Goal: Task Accomplishment & Management: Complete application form

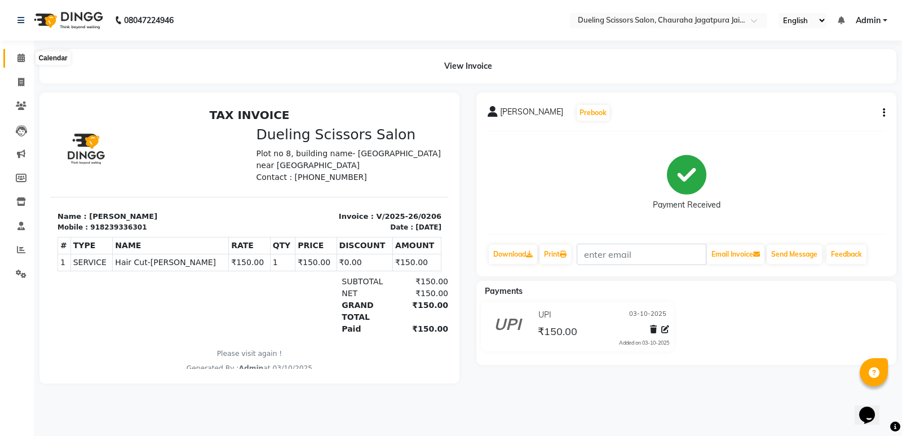
click at [16, 59] on span at bounding box center [21, 58] width 20 height 13
click at [24, 78] on icon at bounding box center [21, 82] width 6 height 8
select select "service"
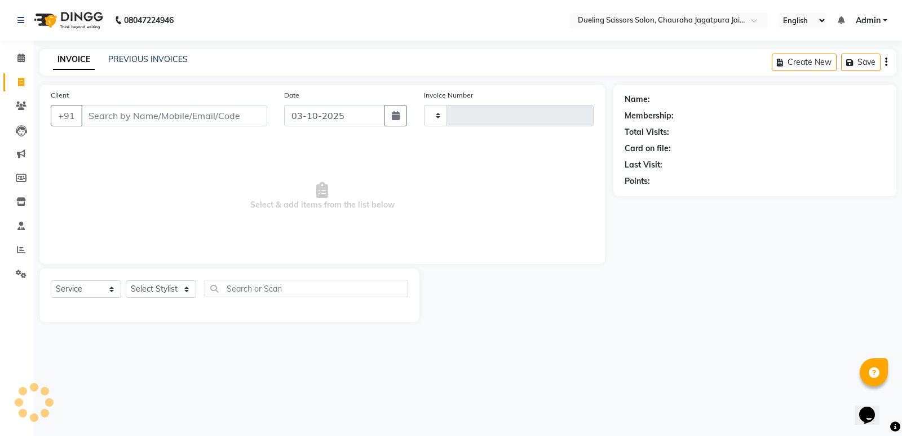
type input "0207"
select select "6993"
click at [108, 118] on input "Client" at bounding box center [174, 115] width 186 height 21
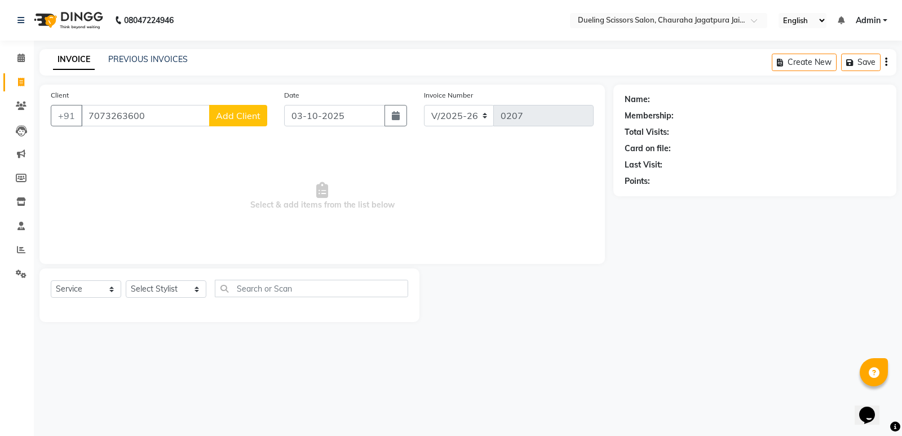
type input "7073263600"
click at [238, 118] on span "Add Client" at bounding box center [238, 115] width 45 height 11
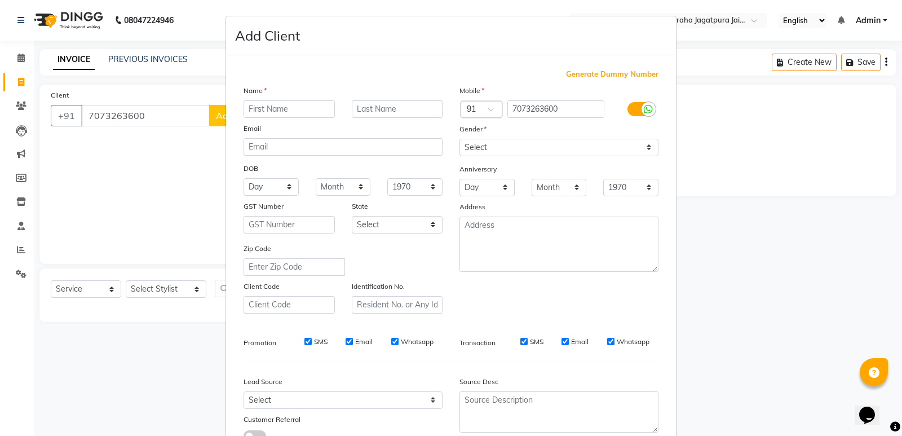
click at [281, 109] on input "text" at bounding box center [289, 108] width 91 height 17
type input "[PERSON_NAME]"
click at [643, 146] on select "Select [DEMOGRAPHIC_DATA] [DEMOGRAPHIC_DATA] Other Prefer Not To Say" at bounding box center [558, 147] width 199 height 17
select select "[DEMOGRAPHIC_DATA]"
click at [459, 139] on select "Select [DEMOGRAPHIC_DATA] [DEMOGRAPHIC_DATA] Other Prefer Not To Say" at bounding box center [558, 147] width 199 height 17
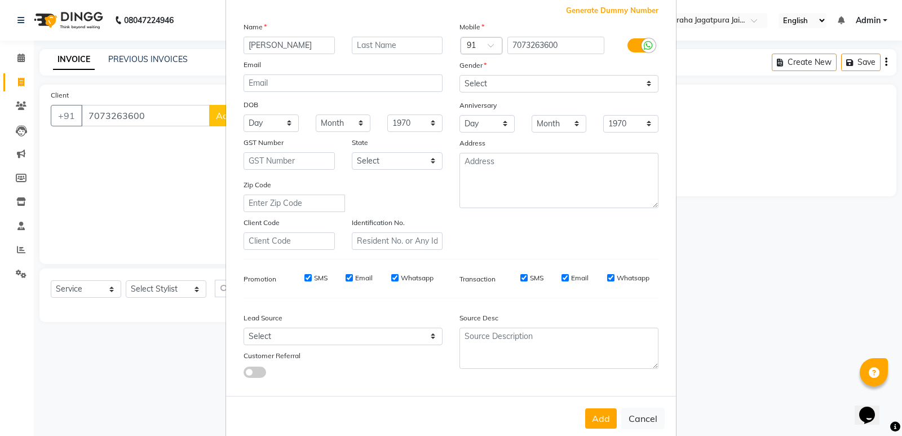
scroll to position [85, 0]
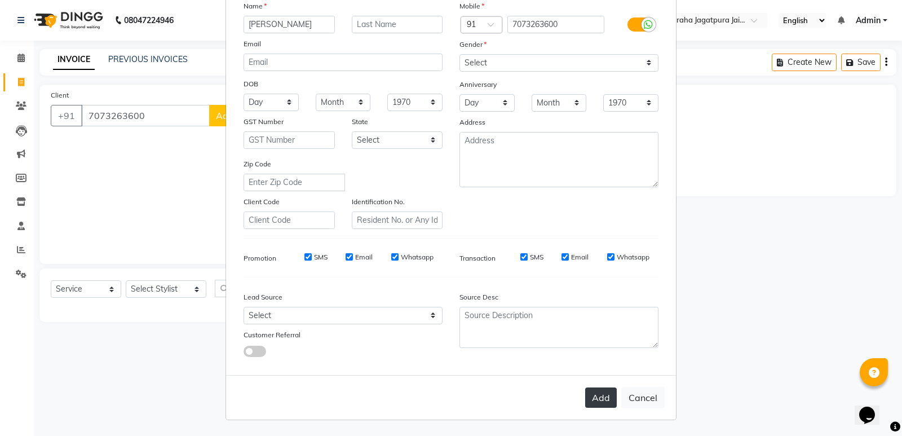
click at [595, 398] on button "Add" at bounding box center [601, 397] width 32 height 20
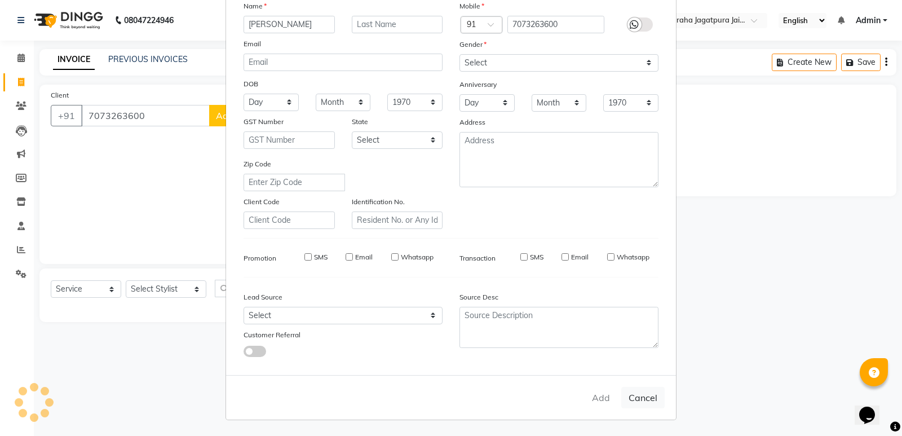
select select
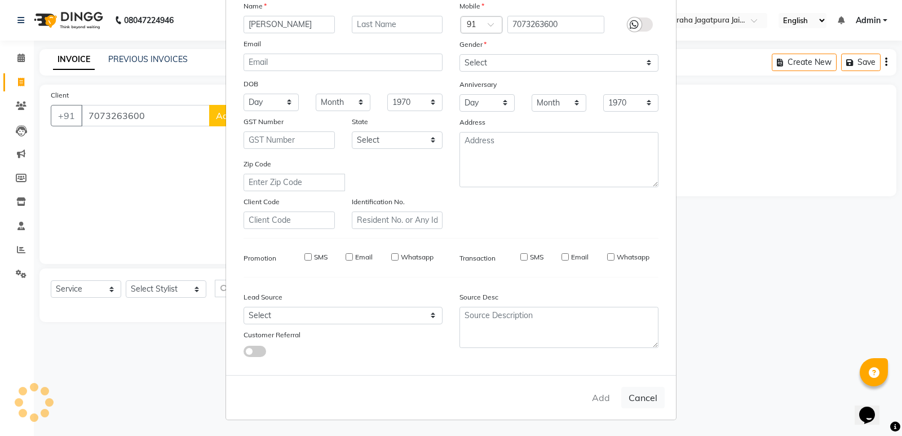
select select
checkbox input "false"
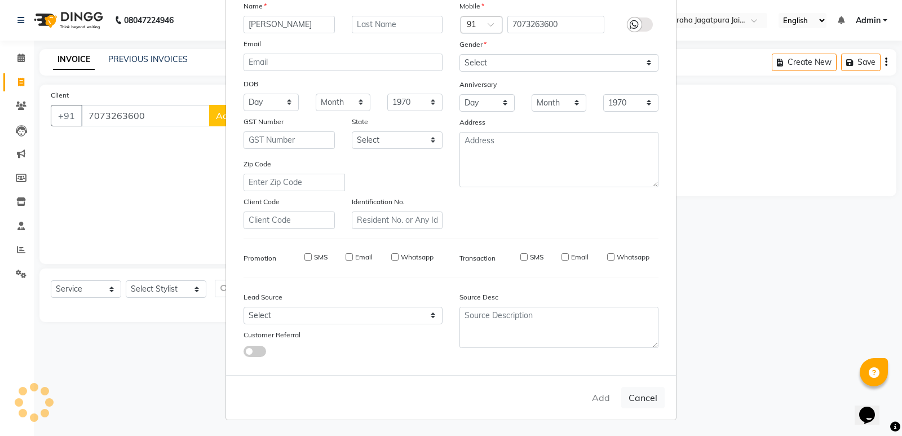
checkbox input "false"
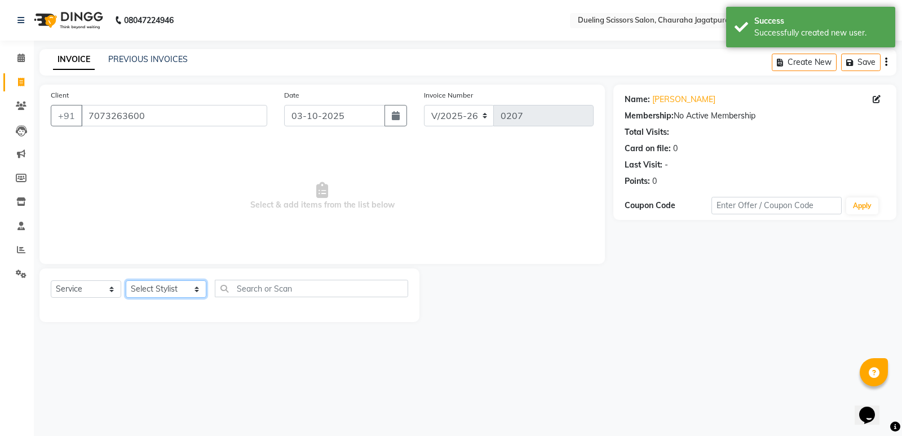
click at [184, 288] on select "Select Stylist [PERSON_NAME] [PERSON_NAME] [PERSON_NAME] [PERSON_NAME] [PERSON_…" at bounding box center [166, 288] width 81 height 17
select select "81703"
click at [126, 280] on select "Select Stylist [PERSON_NAME] [PERSON_NAME] [PERSON_NAME] [PERSON_NAME] [PERSON_…" at bounding box center [166, 288] width 81 height 17
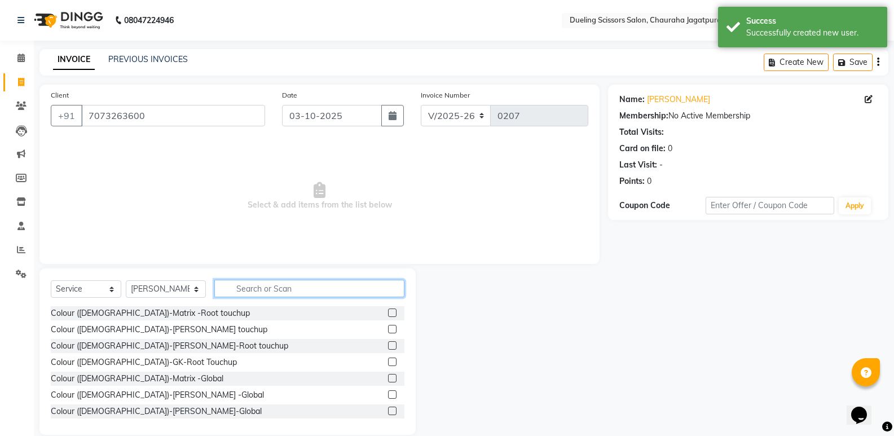
click at [216, 285] on input "text" at bounding box center [309, 288] width 190 height 17
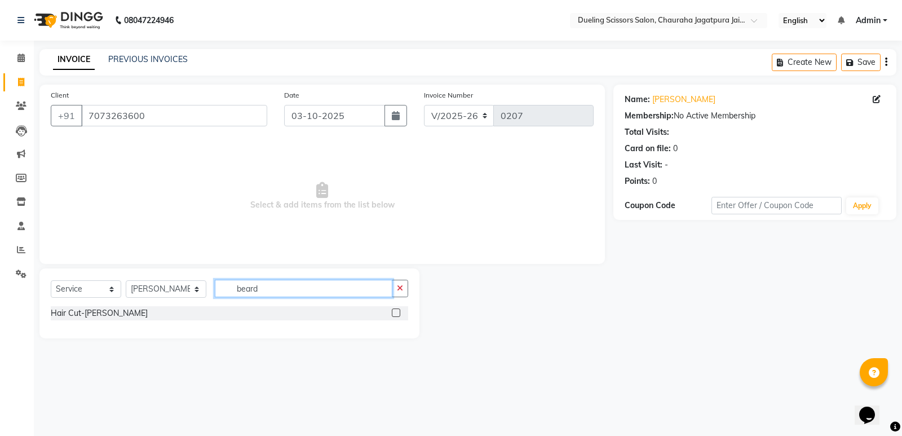
type input "beard"
click at [396, 312] on label at bounding box center [396, 312] width 8 height 8
click at [396, 312] on input "checkbox" at bounding box center [395, 312] width 7 height 7
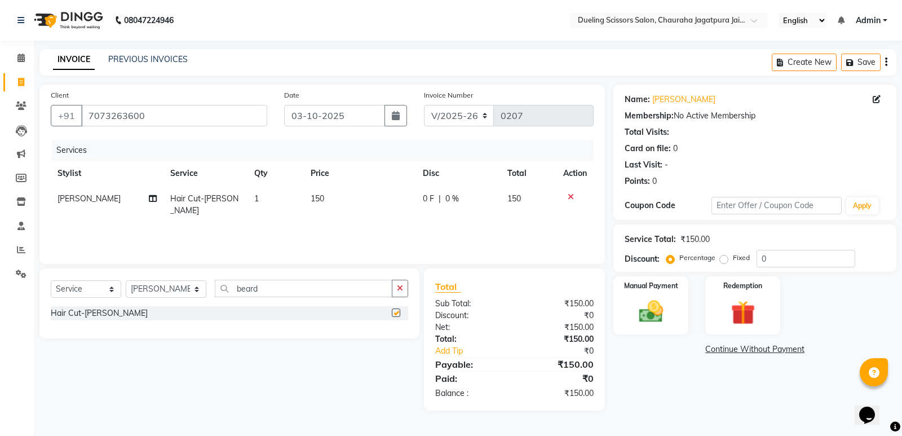
checkbox input "false"
click at [256, 289] on input "beard" at bounding box center [304, 288] width 178 height 17
type input "b"
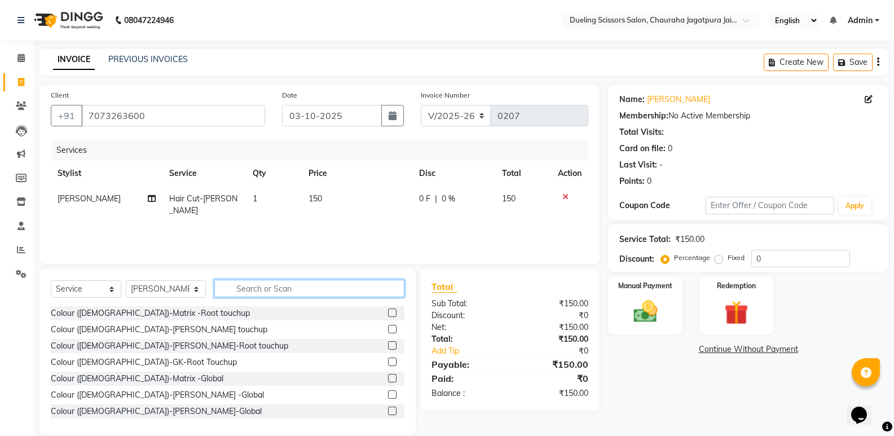
click at [284, 290] on input "text" at bounding box center [309, 288] width 190 height 17
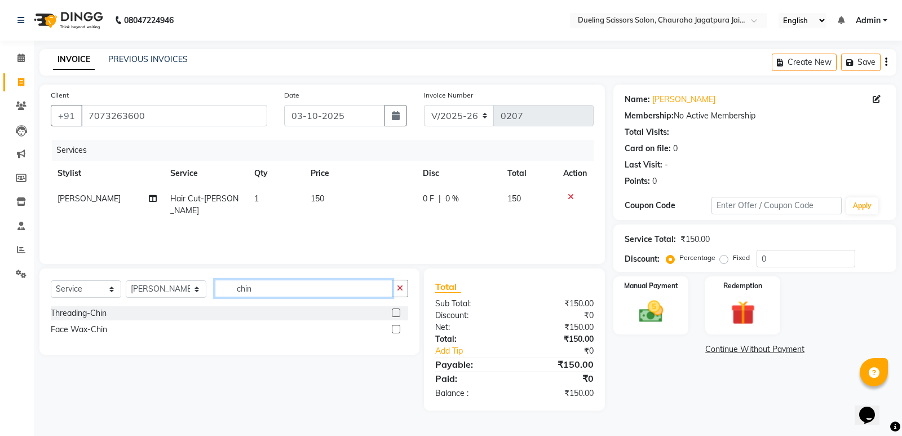
type input "chin"
click at [396, 330] on label at bounding box center [396, 329] width 8 height 8
click at [396, 330] on input "checkbox" at bounding box center [395, 329] width 7 height 7
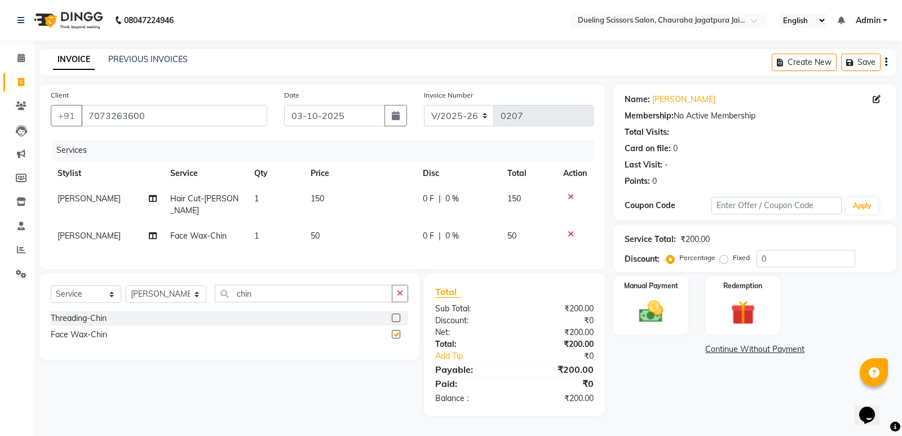
checkbox input "false"
click at [304, 223] on td "50" at bounding box center [360, 235] width 112 height 25
select select "81703"
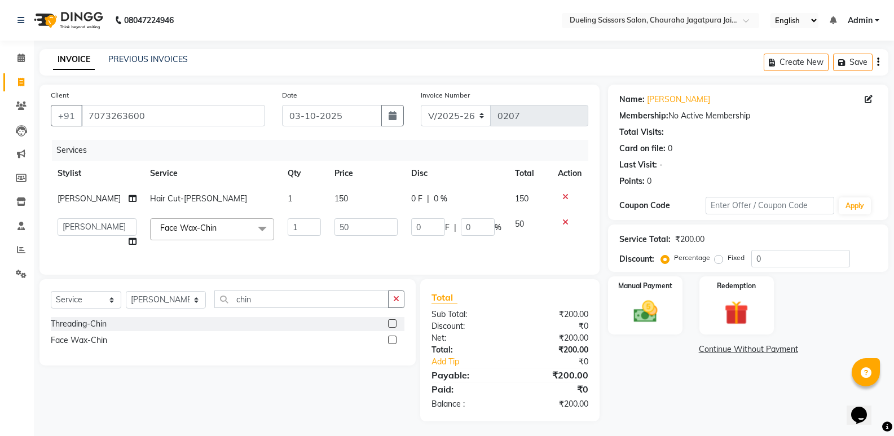
click at [566, 221] on icon at bounding box center [565, 222] width 6 height 8
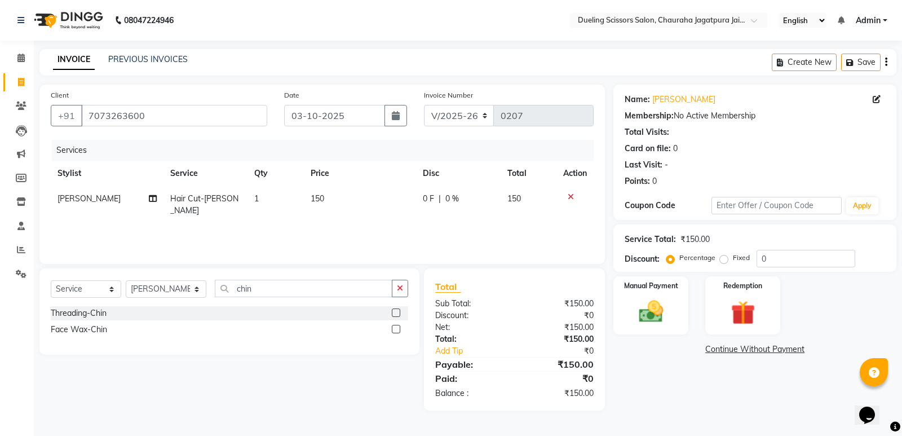
click at [109, 328] on div "Face Wax-Chin" at bounding box center [229, 329] width 357 height 14
click at [398, 329] on label at bounding box center [396, 329] width 8 height 8
click at [398, 329] on input "checkbox" at bounding box center [395, 329] width 7 height 7
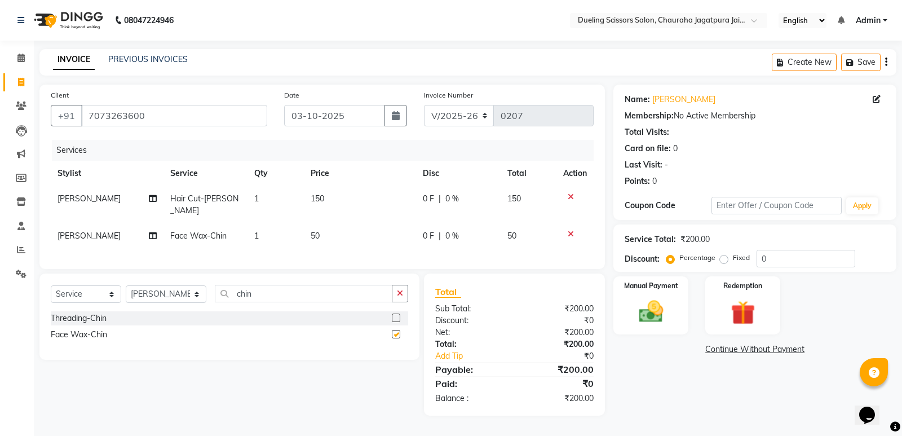
checkbox input "false"
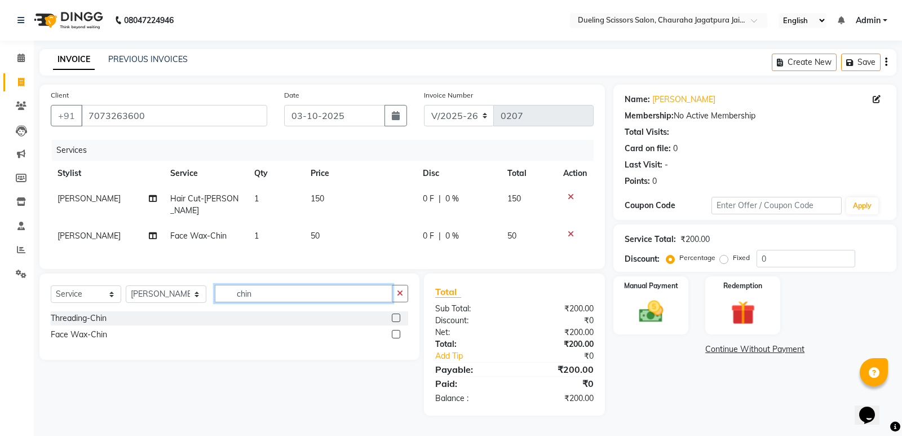
click at [245, 290] on input "chin" at bounding box center [304, 293] width 178 height 17
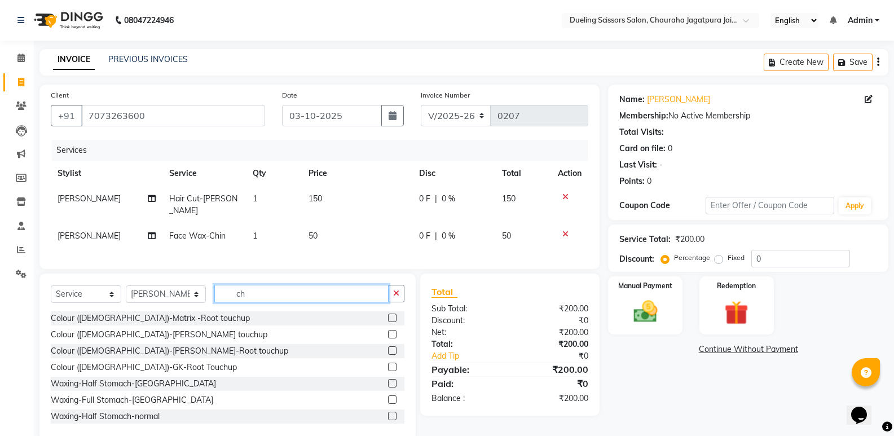
type input "c"
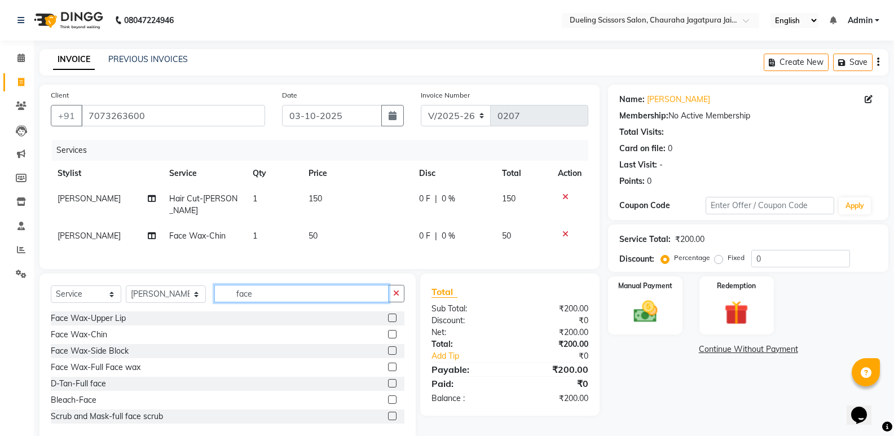
type input "face"
click at [143, 348] on div "Face Wax-Side Block" at bounding box center [227, 351] width 353 height 14
click at [388, 346] on label at bounding box center [392, 350] width 8 height 8
click at [388, 347] on input "checkbox" at bounding box center [391, 350] width 7 height 7
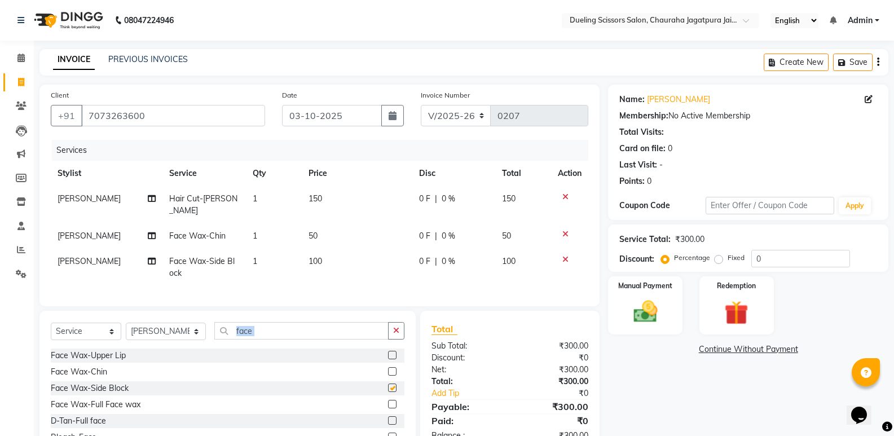
click at [380, 344] on div "Select Service Product Membership Package Voucher Prepaid Gift Card Select Styl…" at bounding box center [227, 335] width 353 height 26
checkbox input "false"
click at [563, 230] on icon at bounding box center [565, 234] width 6 height 8
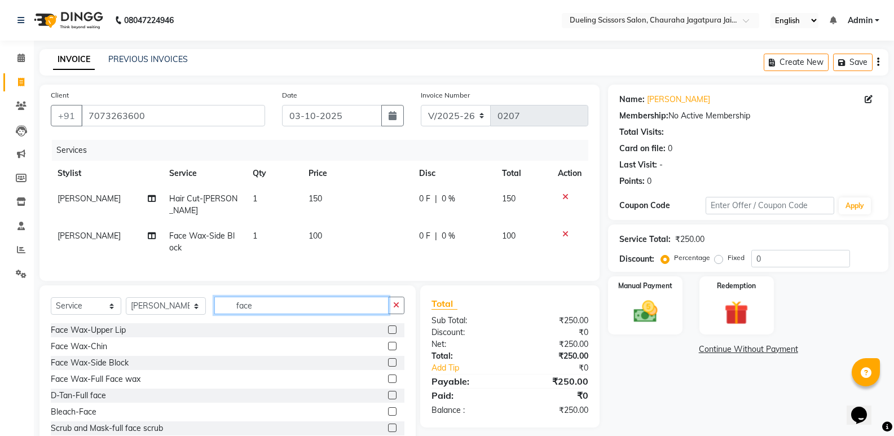
click at [252, 299] on input "face" at bounding box center [301, 305] width 174 height 17
type input "f"
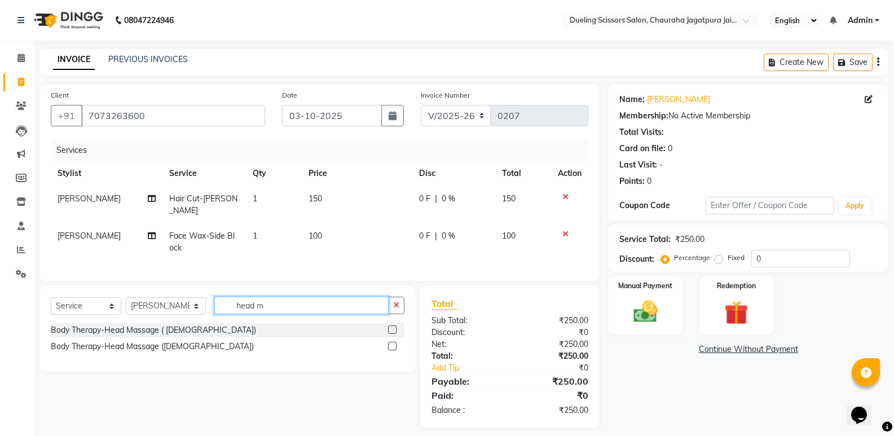
type input "head m"
click at [390, 326] on label at bounding box center [392, 329] width 8 height 8
click at [390, 326] on input "checkbox" at bounding box center [391, 329] width 7 height 7
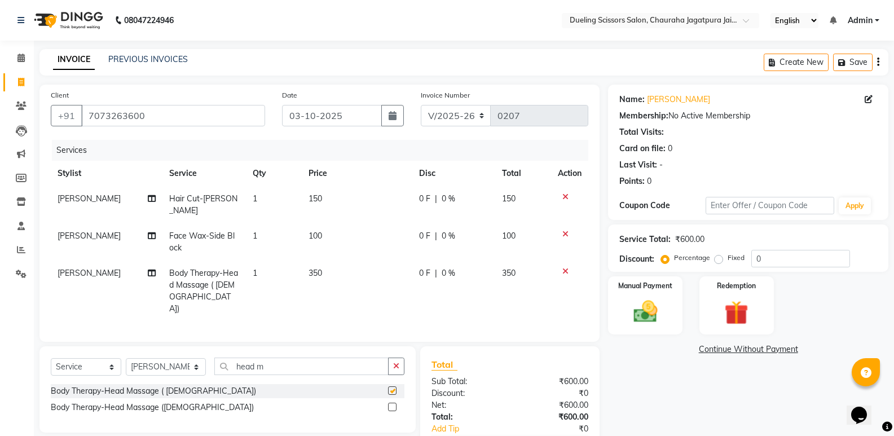
checkbox input "false"
click at [567, 267] on icon at bounding box center [565, 271] width 6 height 8
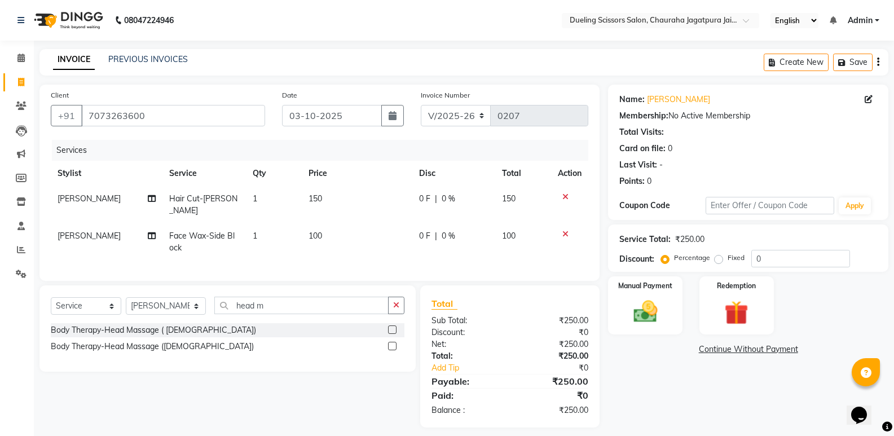
click at [564, 230] on icon at bounding box center [565, 234] width 6 height 8
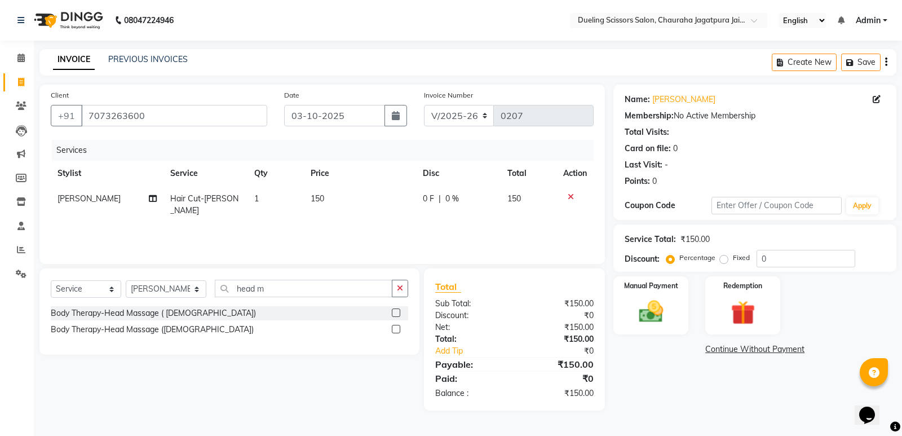
click at [569, 193] on icon at bounding box center [571, 197] width 6 height 8
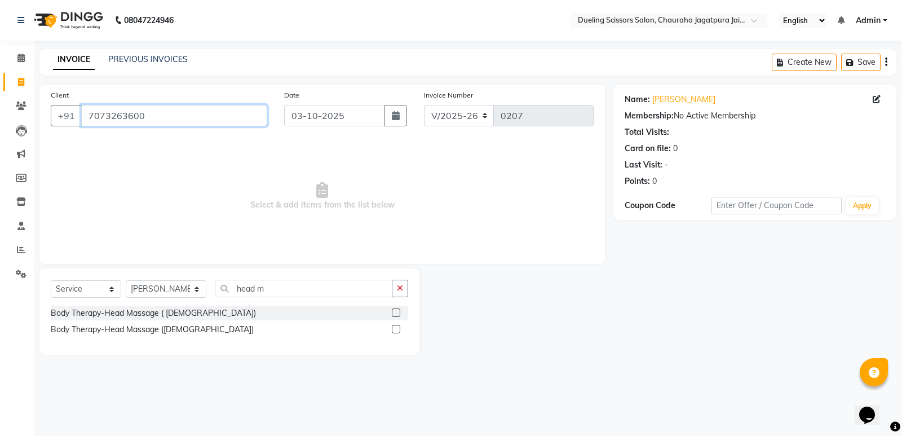
click at [148, 116] on input "7073263600" at bounding box center [174, 115] width 186 height 21
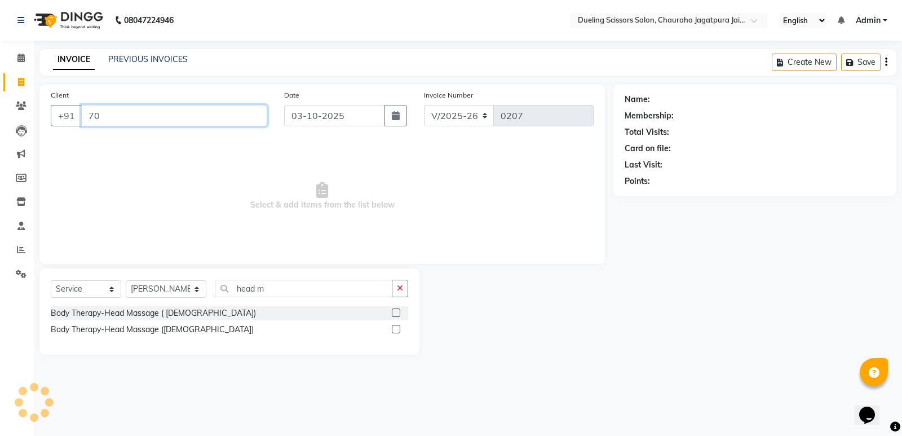
type input "7"
